Goal: Task Accomplishment & Management: Manage account settings

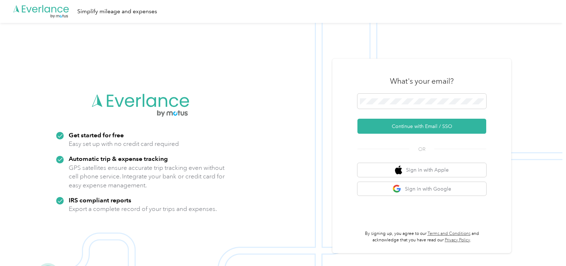
click at [397, 124] on button "Continue with Email / SSO" at bounding box center [421, 126] width 129 height 15
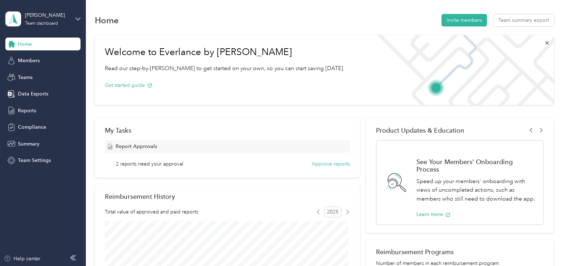
click at [27, 112] on span "Reports" at bounding box center [27, 111] width 18 height 8
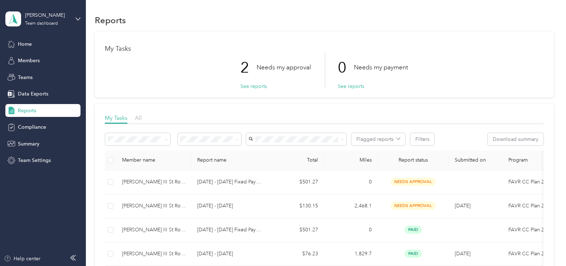
click at [244, 85] on button "See reports" at bounding box center [253, 87] width 26 height 8
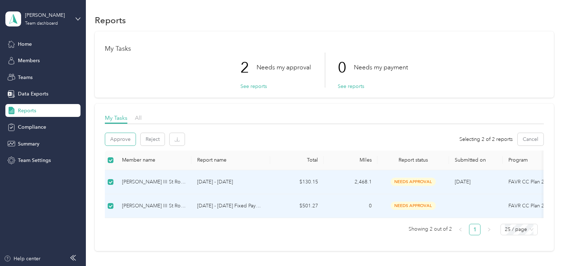
click at [116, 141] on button "Approve" at bounding box center [120, 139] width 30 height 13
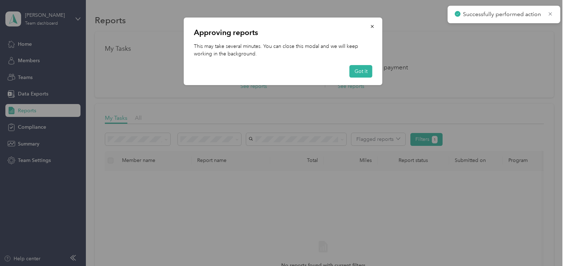
click at [353, 74] on button "Got it" at bounding box center [360, 71] width 23 height 13
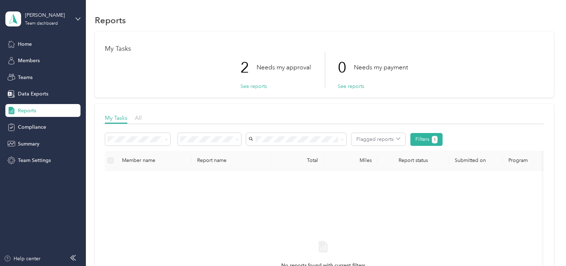
click at [31, 161] on span "Team Settings" at bounding box center [34, 161] width 33 height 8
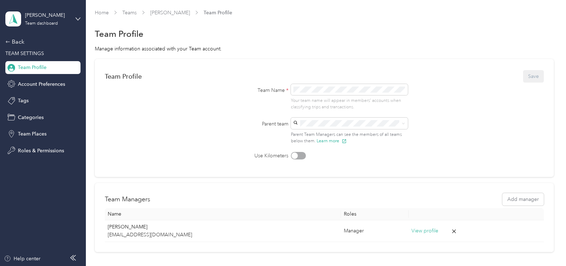
click at [15, 42] on div "Back" at bounding box center [41, 42] width 72 height 9
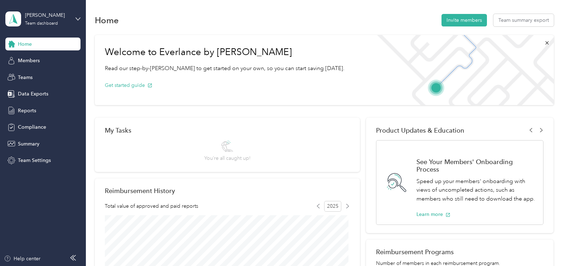
click at [22, 109] on span "Reports" at bounding box center [27, 111] width 18 height 8
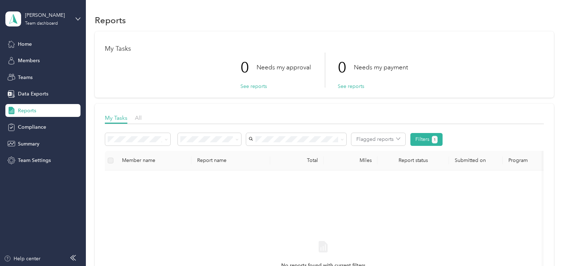
click at [137, 117] on span "All" at bounding box center [138, 117] width 7 height 7
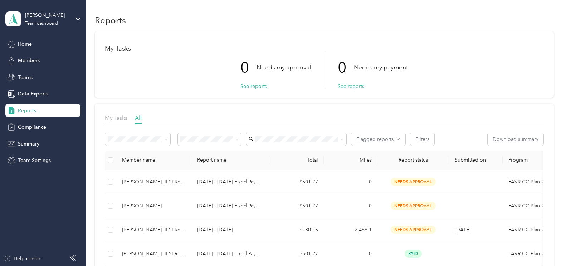
click at [29, 46] on span "Home" at bounding box center [25, 44] width 14 height 8
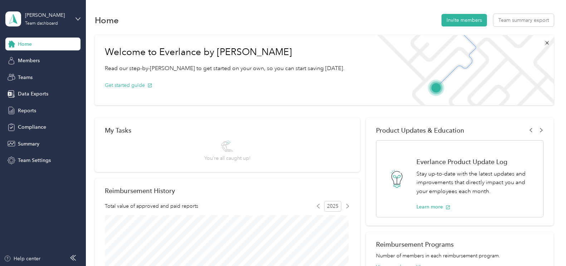
click at [24, 62] on span "Members" at bounding box center [29, 61] width 22 height 8
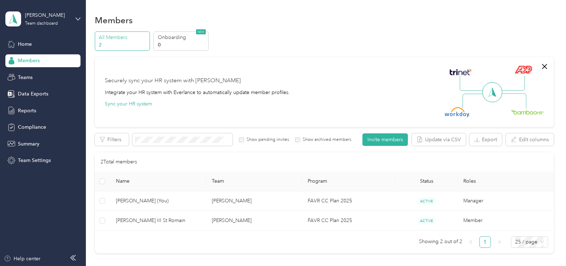
click at [23, 113] on span "Reports" at bounding box center [27, 111] width 18 height 8
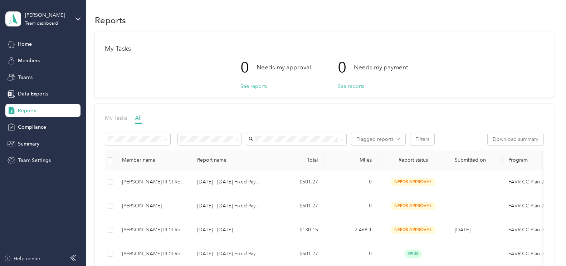
click at [15, 41] on icon at bounding box center [12, 44] width 8 height 8
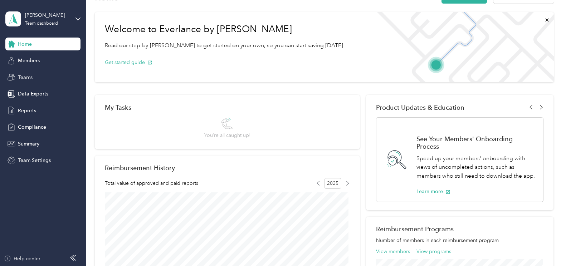
scroll to position [36, 0]
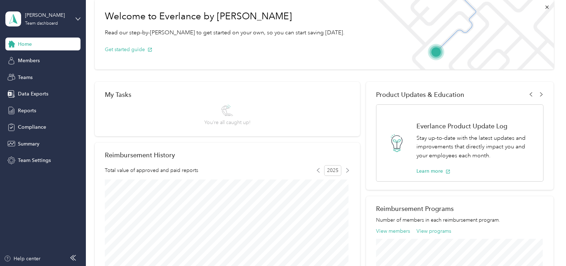
click at [76, 17] on icon at bounding box center [77, 18] width 5 height 5
click at [205, 60] on div "Get started guide" at bounding box center [225, 49] width 240 height 25
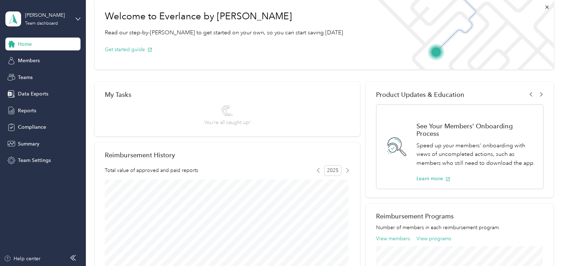
click at [25, 108] on span "Reports" at bounding box center [27, 111] width 18 height 8
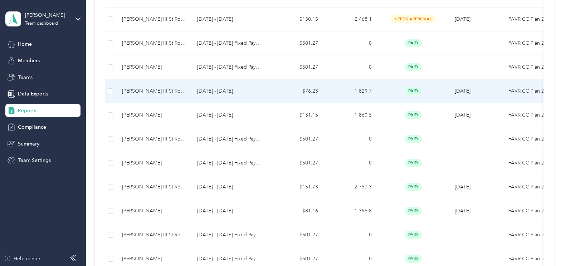
scroll to position [215, 0]
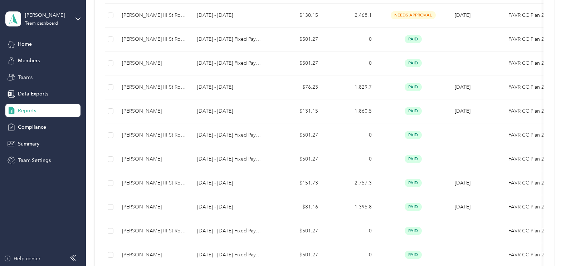
click at [28, 143] on span "Summary" at bounding box center [28, 144] width 21 height 8
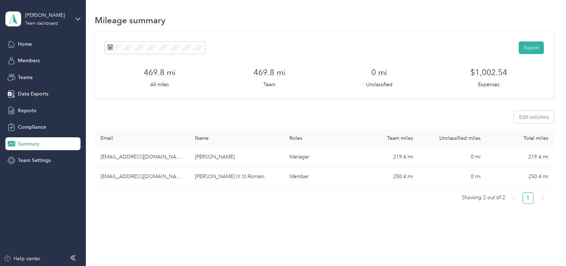
click at [27, 127] on span "Compliance" at bounding box center [32, 127] width 28 height 8
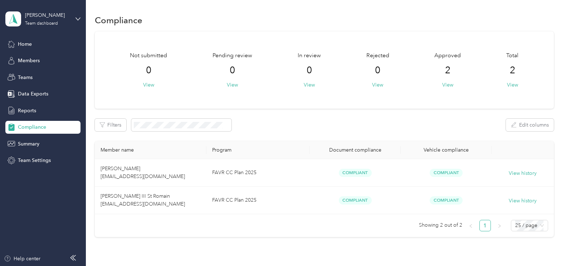
click at [25, 109] on span "Reports" at bounding box center [27, 111] width 18 height 8
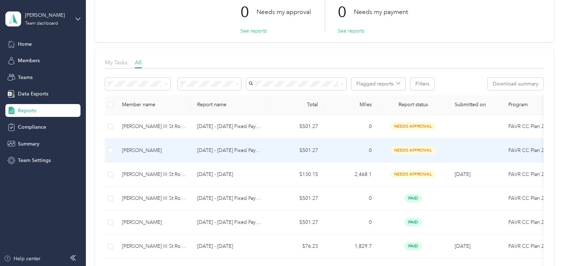
scroll to position [72, 0]
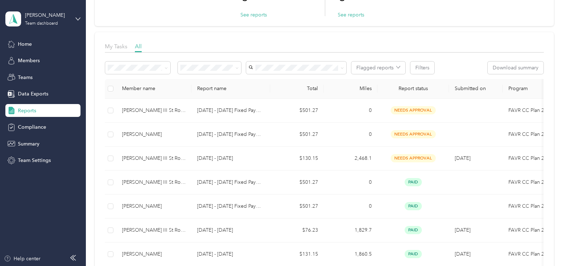
click at [118, 42] on div "My Tasks" at bounding box center [116, 46] width 23 height 9
